Goal: Navigation & Orientation: Understand site structure

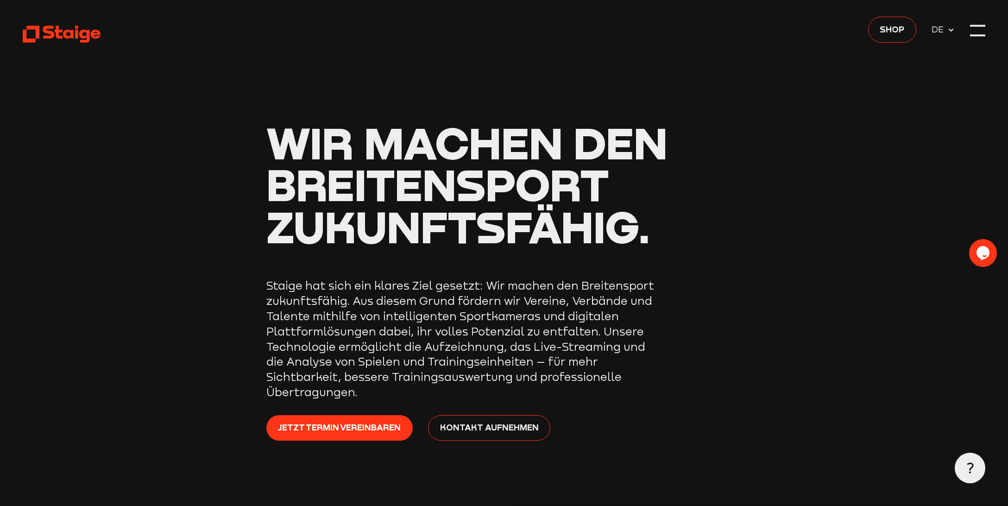
click at [948, 31] on icon at bounding box center [950, 29] width 7 height 7
click at [941, 31] on span "DE" at bounding box center [940, 29] width 16 height 13
click at [982, 30] on div at bounding box center [977, 30] width 15 height 15
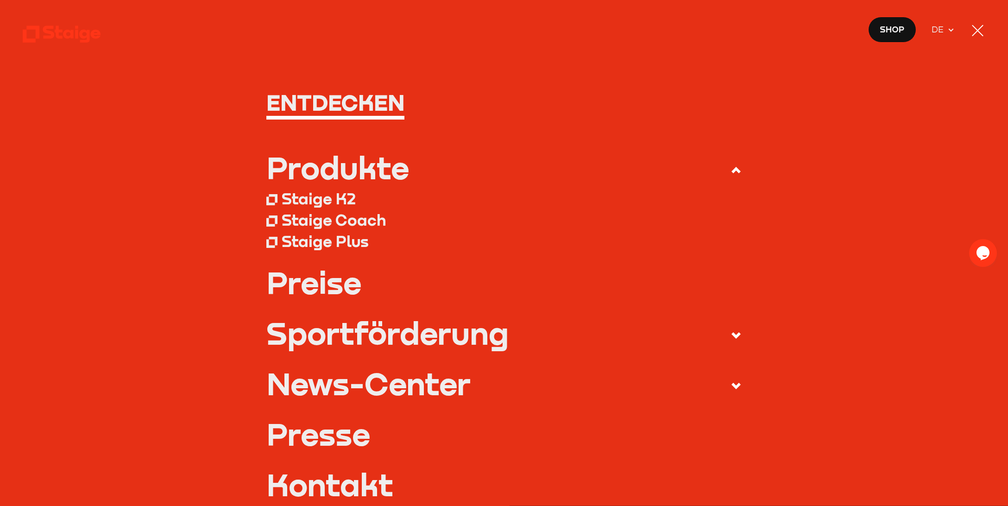
click at [75, 33] on icon at bounding box center [62, 34] width 78 height 19
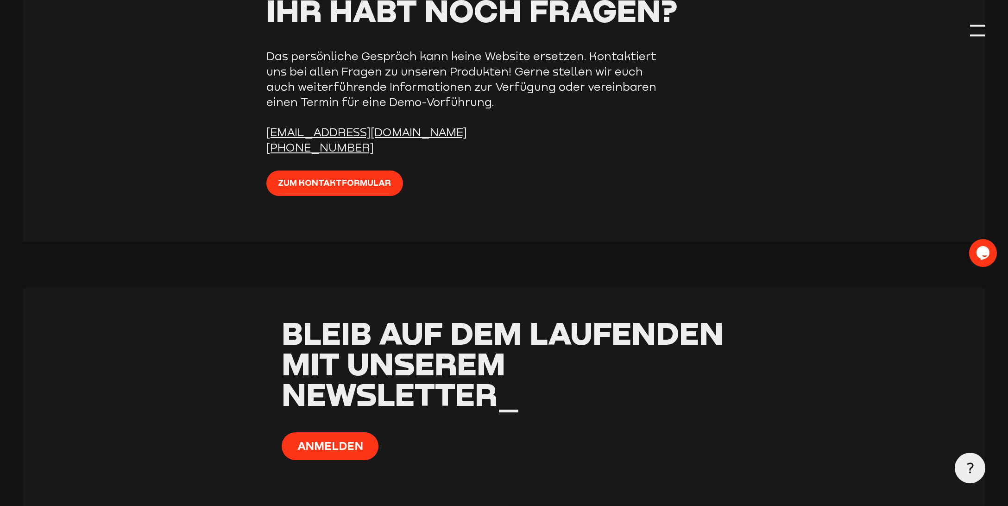
scroll to position [3879, 0]
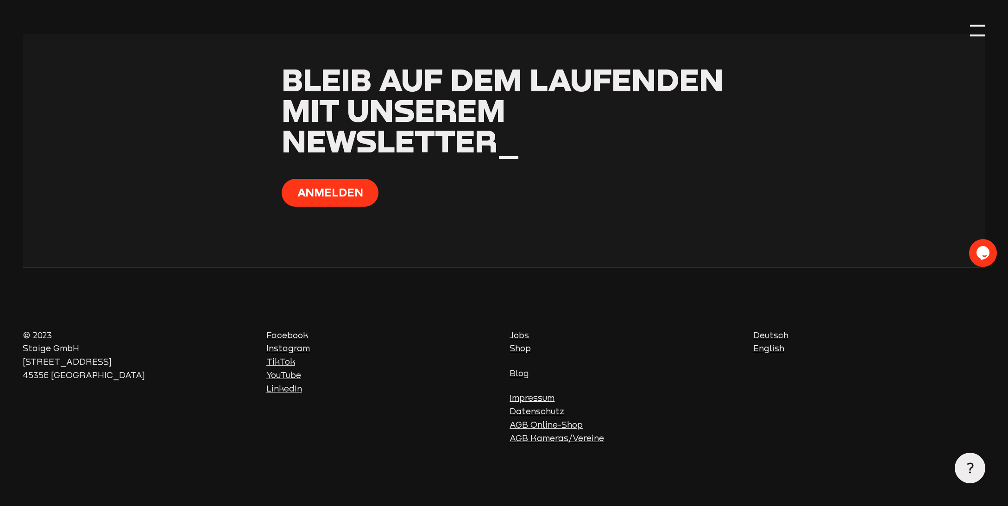
click at [777, 336] on link "Deutsch" at bounding box center [770, 335] width 35 height 10
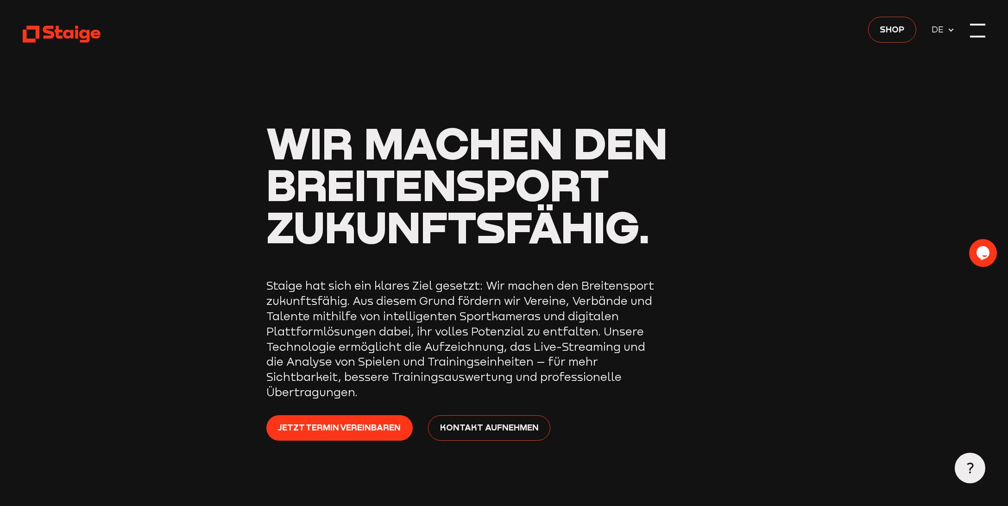
click at [984, 31] on div at bounding box center [977, 30] width 15 height 15
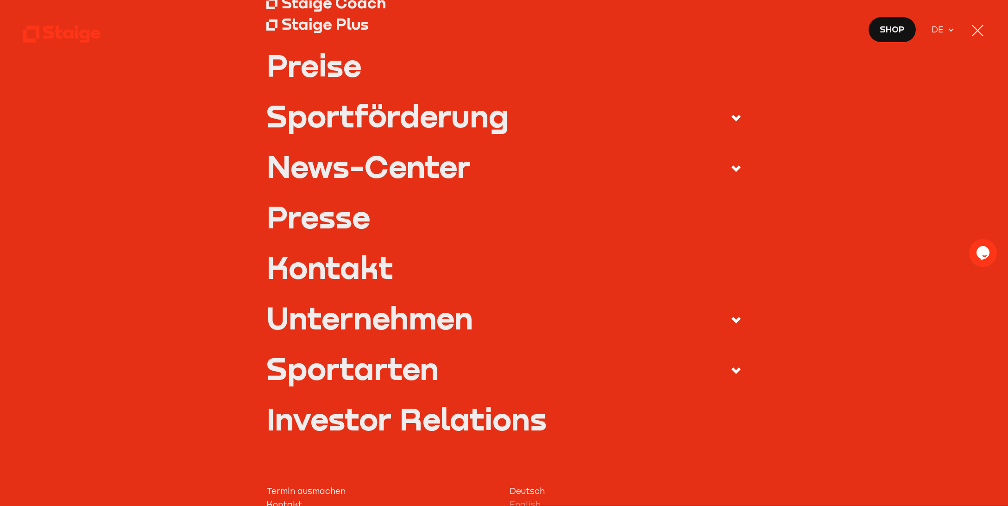
scroll to position [231, 0]
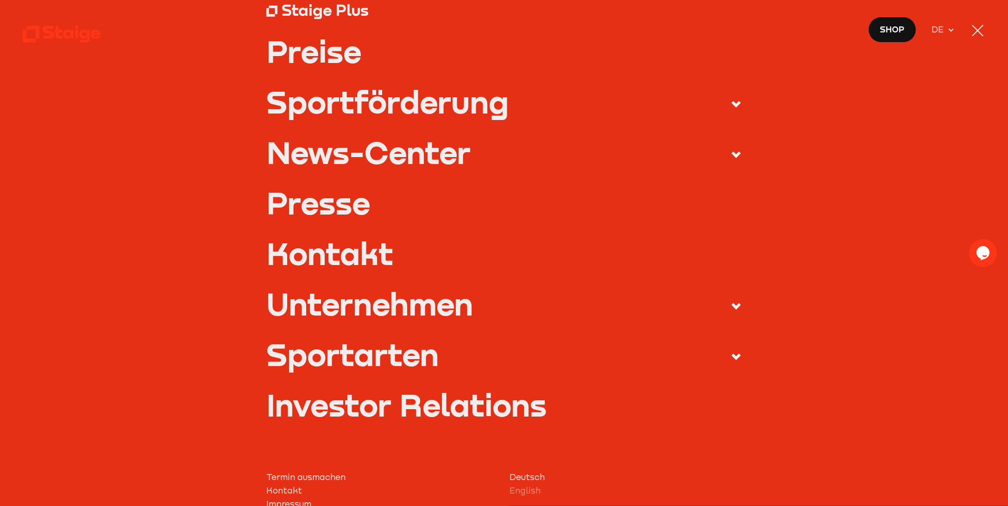
click at [351, 363] on div "Sportarten" at bounding box center [352, 354] width 172 height 31
click at [0, 0] on input "Sportarten" at bounding box center [0, 0] width 0 height 0
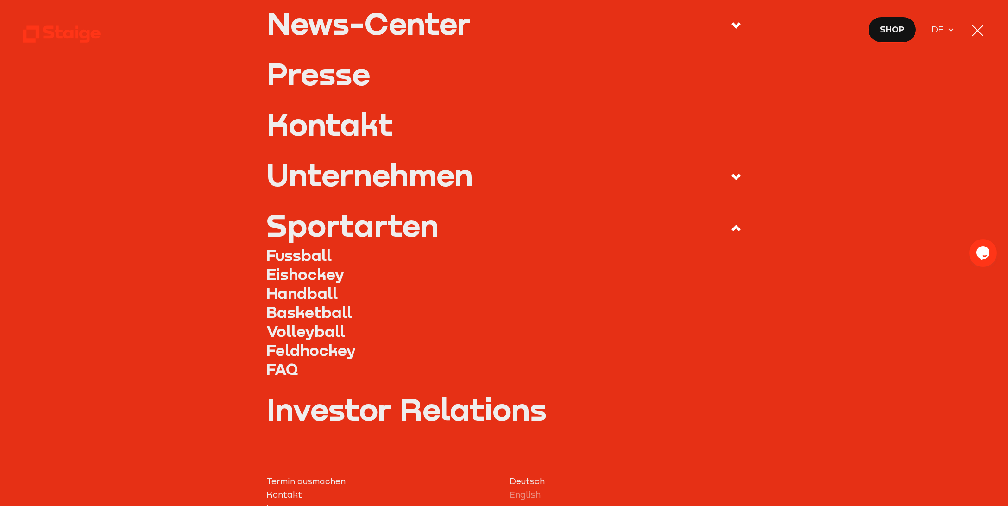
scroll to position [436, 0]
